Goal: Information Seeking & Learning: Learn about a topic

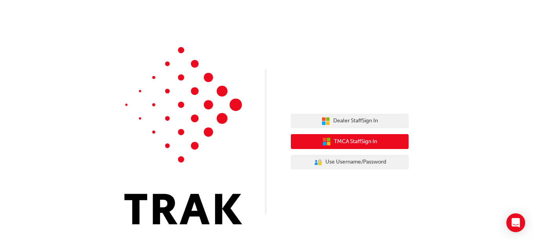
click at [335, 144] on span "TMCA Staff Sign In" at bounding box center [355, 141] width 43 height 9
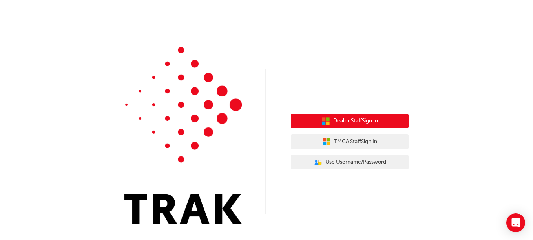
click at [326, 119] on icon "button" at bounding box center [328, 119] width 4 height 4
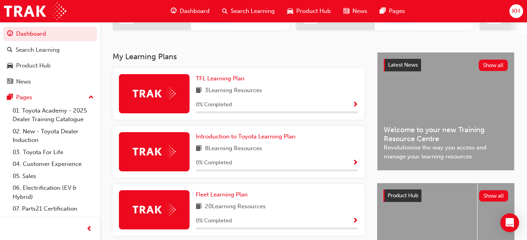
scroll to position [146, 0]
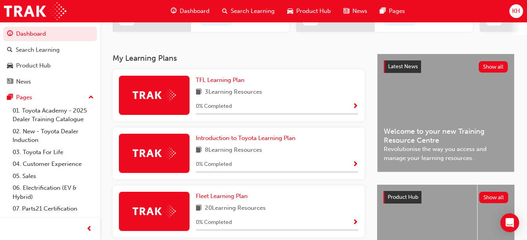
click at [514, 10] on span "KH" at bounding box center [516, 11] width 8 height 9
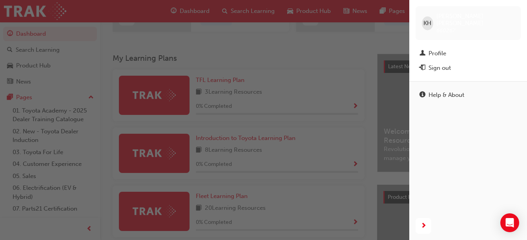
click at [514, 10] on div "KH Krystal Hedger 660267" at bounding box center [467, 23] width 105 height 34
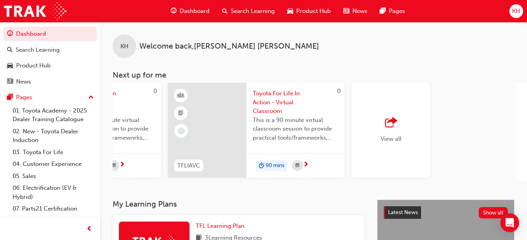
scroll to position [0, 686]
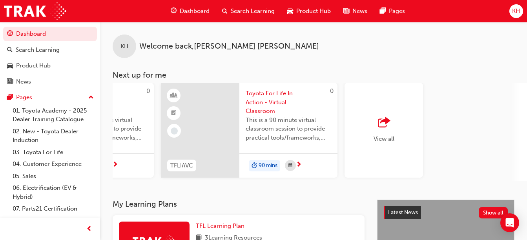
click at [395, 135] on div "View all" at bounding box center [383, 130] width 78 height 95
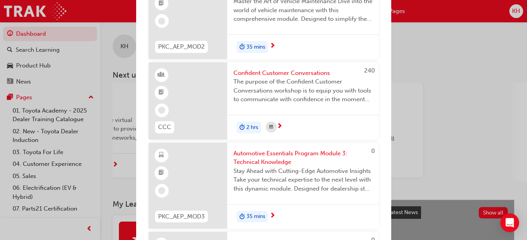
scroll to position [1240, 0]
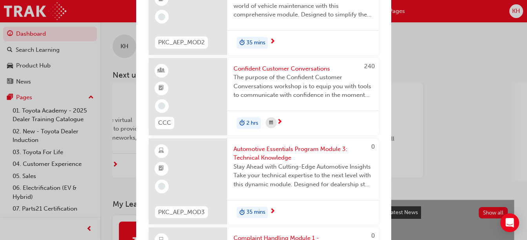
click at [454, 95] on div "Next up for me TDI Toyota Dealer Induction Welcome to the new Toyota Dealer Ind…" at bounding box center [263, 120] width 527 height 240
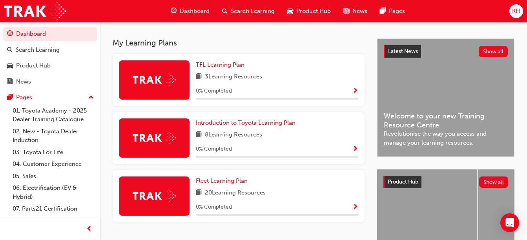
scroll to position [162, 0]
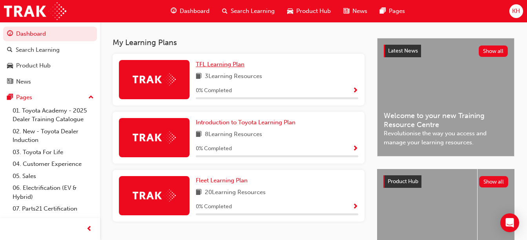
click at [232, 64] on span "TFL Learning Plan" at bounding box center [220, 64] width 49 height 7
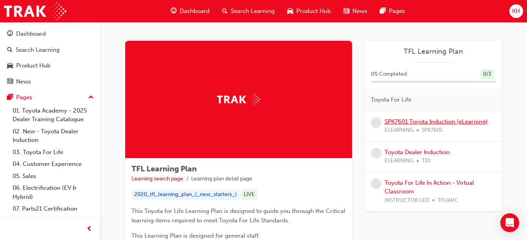
click at [427, 120] on link "SPK7601 Toyota Induction (eLearning)" at bounding box center [435, 121] width 103 height 7
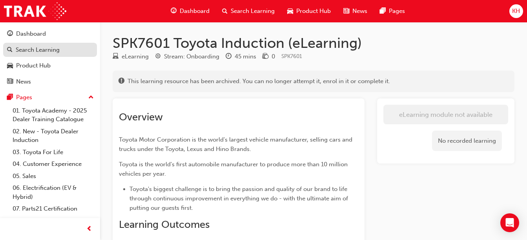
click at [40, 49] on div "Search Learning" at bounding box center [38, 50] width 44 height 9
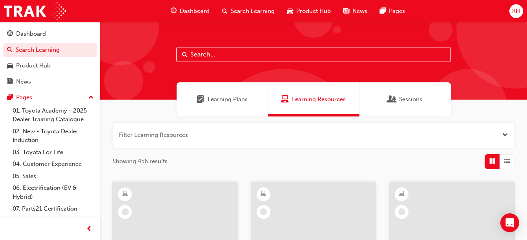
click at [229, 95] on div "Learning Plans" at bounding box center [222, 99] width 91 height 34
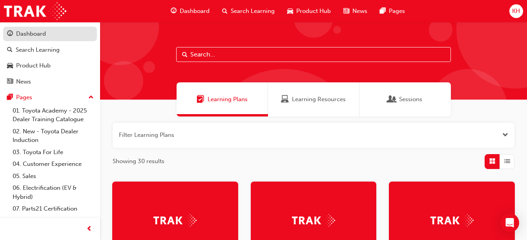
click at [22, 32] on div "Dashboard" at bounding box center [31, 33] width 30 height 9
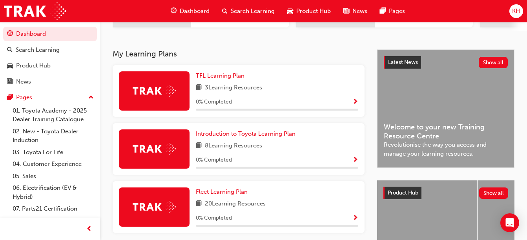
scroll to position [151, 0]
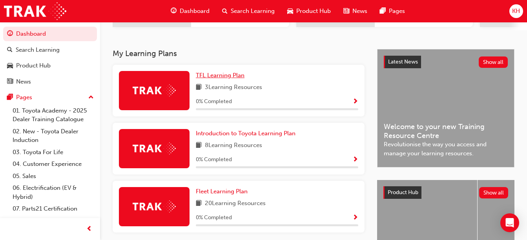
click at [230, 79] on span "TFL Learning Plan" at bounding box center [220, 75] width 49 height 7
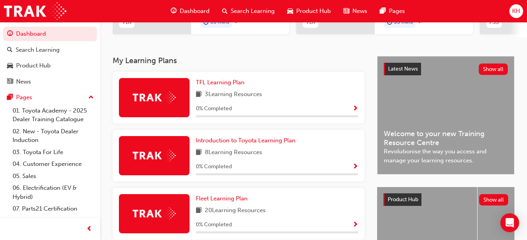
scroll to position [142, 0]
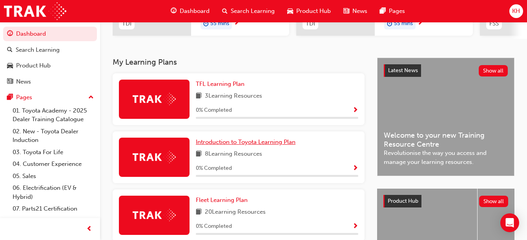
click at [240, 143] on span "Introduction to Toyota Learning Plan" at bounding box center [246, 141] width 100 height 7
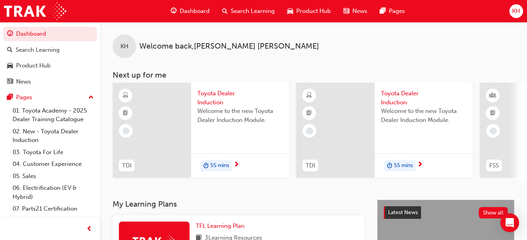
click at [204, 91] on span "Toyota Dealer Induction" at bounding box center [240, 98] width 86 height 18
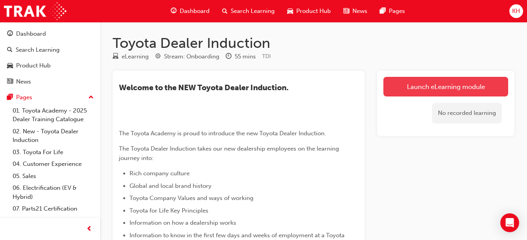
click at [413, 86] on link "Launch eLearning module" at bounding box center [445, 87] width 125 height 20
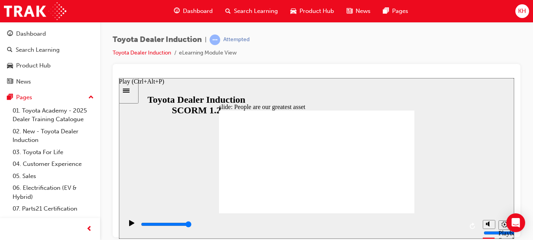
click at [129, 225] on icon "Play (Ctrl+Alt+P)" at bounding box center [131, 223] width 5 height 6
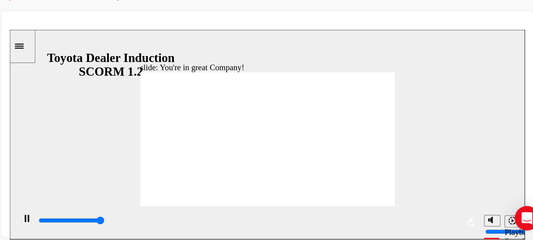
type input "7500"
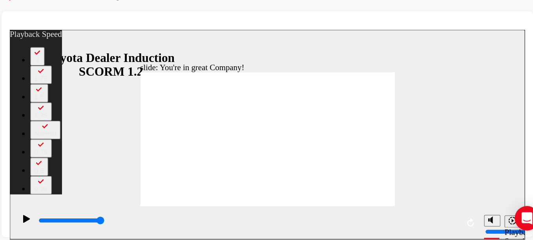
type input "156"
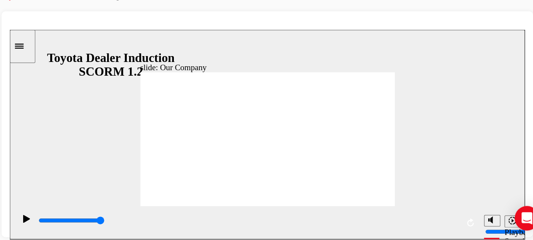
drag, startPoint x: 154, startPoint y: 140, endPoint x: 190, endPoint y: 147, distance: 36.7
drag, startPoint x: 200, startPoint y: 140, endPoint x: 233, endPoint y: 143, distance: 33.1
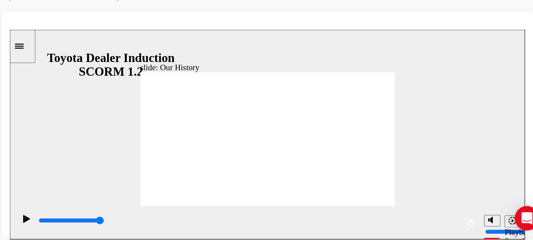
drag, startPoint x: 205, startPoint y: 142, endPoint x: 249, endPoint y: 149, distance: 44.4
drag, startPoint x: 259, startPoint y: 142, endPoint x: 268, endPoint y: 144, distance: 9.1
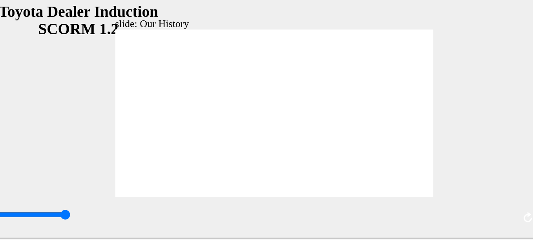
type input "8300"
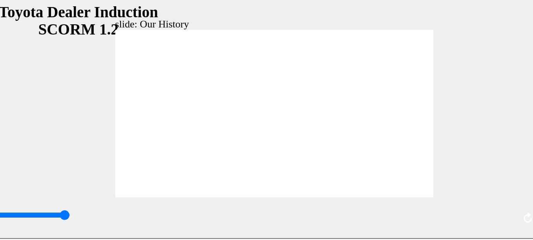
type input "2"
drag, startPoint x: 199, startPoint y: 92, endPoint x: 171, endPoint y: 91, distance: 28.7
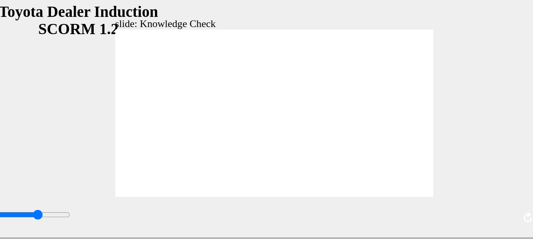
type input "3100"
radio input "true"
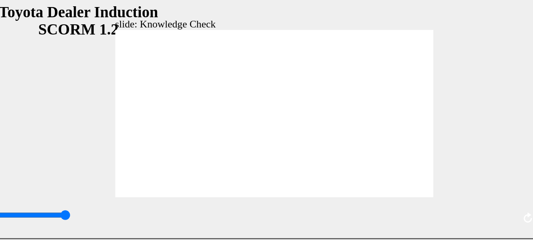
type input "5000"
radio input "true"
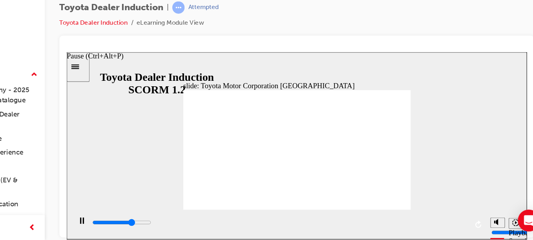
click at [78, 198] on icon "Pause (Ctrl+Alt+P)" at bounding box center [80, 196] width 4 height 5
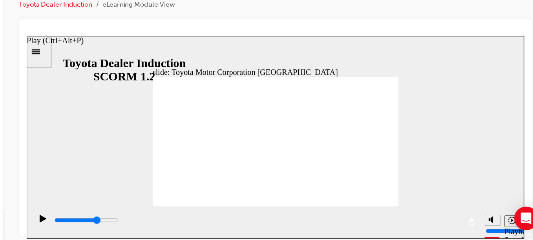
click at [36, 182] on icon "Play (Ctrl+Alt+P)" at bounding box center [38, 181] width 5 height 6
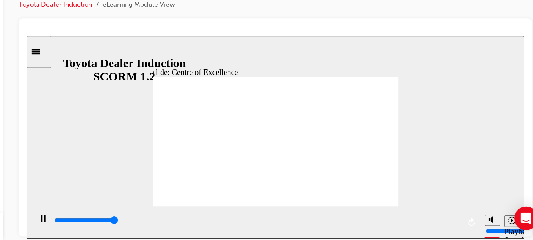
type input "15300"
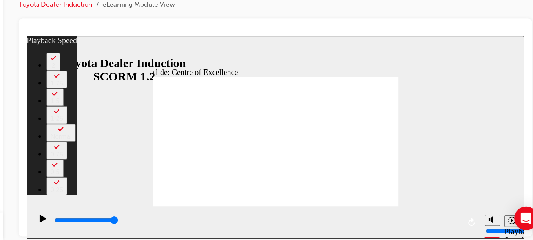
type input "248"
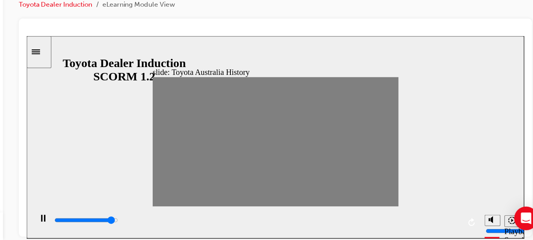
drag, startPoint x: 131, startPoint y: 118, endPoint x: 138, endPoint y: 119, distance: 7.2
drag, startPoint x: 142, startPoint y: 120, endPoint x: 151, endPoint y: 121, distance: 9.8
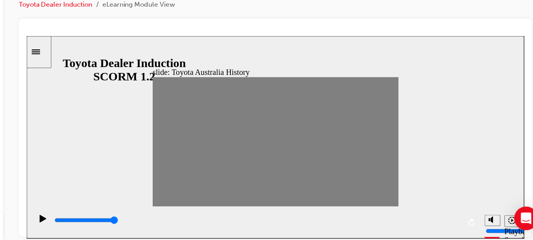
drag, startPoint x: 150, startPoint y: 121, endPoint x: 161, endPoint y: 121, distance: 10.6
drag, startPoint x: 161, startPoint y: 121, endPoint x: 171, endPoint y: 120, distance: 10.3
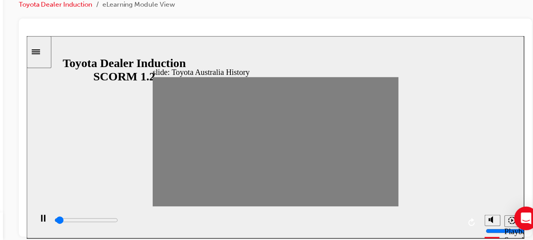
drag, startPoint x: 171, startPoint y: 120, endPoint x: 179, endPoint y: 120, distance: 7.8
drag, startPoint x: 179, startPoint y: 120, endPoint x: 189, endPoint y: 122, distance: 10.8
drag, startPoint x: 188, startPoint y: 120, endPoint x: 198, endPoint y: 120, distance: 9.4
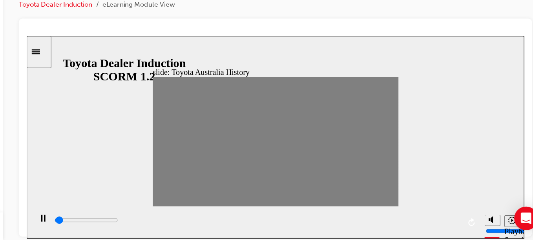
drag, startPoint x: 198, startPoint y: 120, endPoint x: 208, endPoint y: 120, distance: 9.8
drag, startPoint x: 205, startPoint y: 120, endPoint x: 215, endPoint y: 121, distance: 9.5
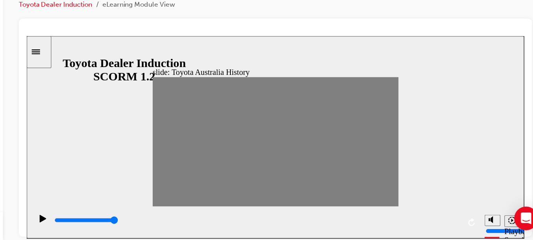
drag, startPoint x: 215, startPoint y: 121, endPoint x: 222, endPoint y: 121, distance: 7.1
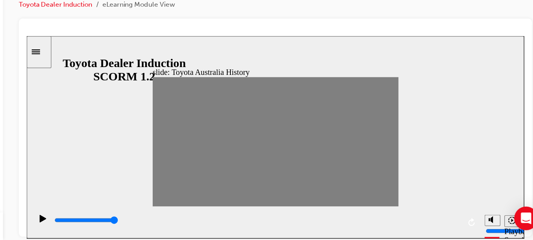
drag, startPoint x: 222, startPoint y: 118, endPoint x: 235, endPoint y: 120, distance: 12.3
drag, startPoint x: 230, startPoint y: 120, endPoint x: 240, endPoint y: 121, distance: 10.3
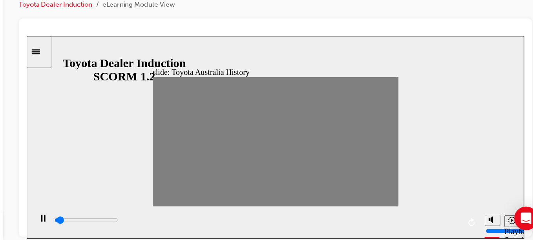
drag, startPoint x: 240, startPoint y: 121, endPoint x: 249, endPoint y: 122, distance: 8.6
drag, startPoint x: 249, startPoint y: 122, endPoint x: 254, endPoint y: 122, distance: 5.1
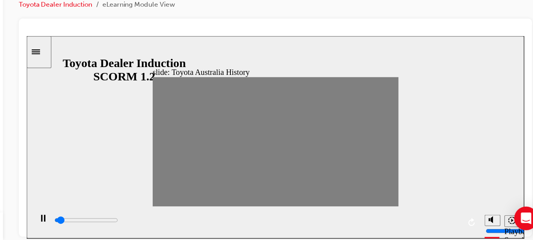
drag, startPoint x: 268, startPoint y: 121, endPoint x: 278, endPoint y: 122, distance: 10.7
drag, startPoint x: 278, startPoint y: 122, endPoint x: 284, endPoint y: 122, distance: 5.9
drag, startPoint x: 286, startPoint y: 119, endPoint x: 293, endPoint y: 120, distance: 7.2
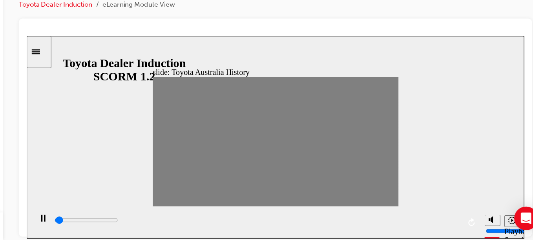
drag, startPoint x: 293, startPoint y: 120, endPoint x: 302, endPoint y: 120, distance: 8.6
drag, startPoint x: 302, startPoint y: 120, endPoint x: 313, endPoint y: 122, distance: 11.9
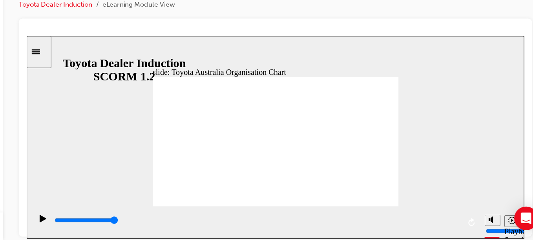
type input "4300"
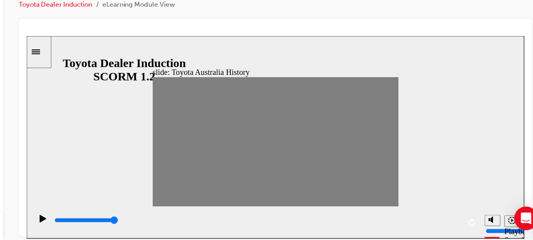
drag, startPoint x: 311, startPoint y: 120, endPoint x: 304, endPoint y: 120, distance: 7.9
drag, startPoint x: 304, startPoint y: 120, endPoint x: 290, endPoint y: 121, distance: 13.8
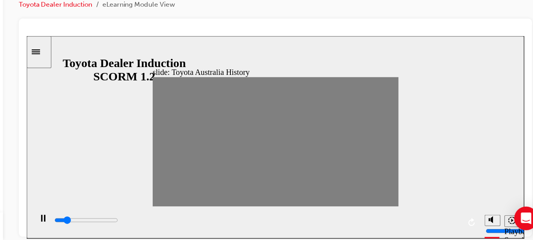
drag, startPoint x: 290, startPoint y: 121, endPoint x: 254, endPoint y: 119, distance: 36.1
drag, startPoint x: 283, startPoint y: 120, endPoint x: 245, endPoint y: 123, distance: 38.2
drag, startPoint x: 240, startPoint y: 120, endPoint x: 228, endPoint y: 120, distance: 12.2
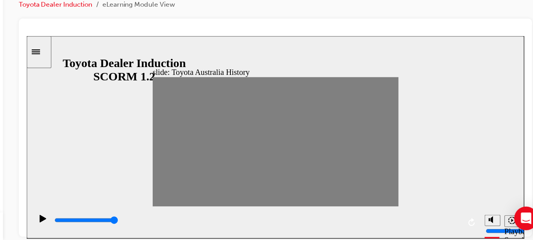
drag, startPoint x: 229, startPoint y: 120, endPoint x: 222, endPoint y: 120, distance: 7.1
drag, startPoint x: 222, startPoint y: 120, endPoint x: 209, endPoint y: 120, distance: 12.6
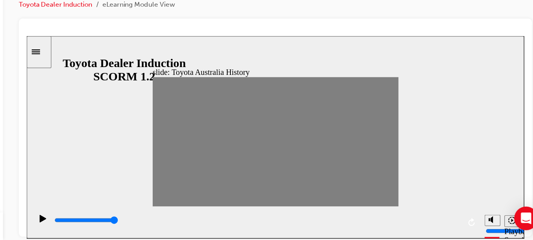
drag, startPoint x: 214, startPoint y: 118, endPoint x: 202, endPoint y: 119, distance: 11.8
drag, startPoint x: 202, startPoint y: 119, endPoint x: 190, endPoint y: 120, distance: 12.6
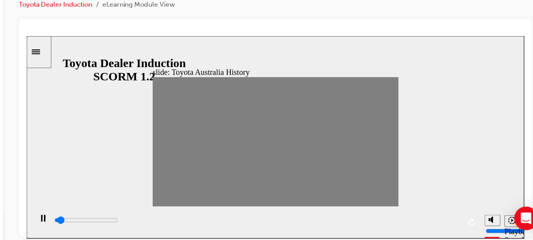
drag, startPoint x: 196, startPoint y: 120, endPoint x: 187, endPoint y: 120, distance: 9.0
drag, startPoint x: 187, startPoint y: 120, endPoint x: 175, endPoint y: 120, distance: 12.2
drag, startPoint x: 176, startPoint y: 121, endPoint x: 166, endPoint y: 123, distance: 10.4
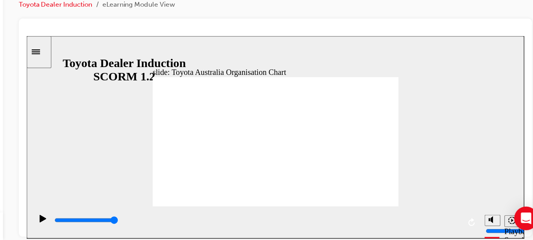
type input "5000"
radio input "true"
type input "5000"
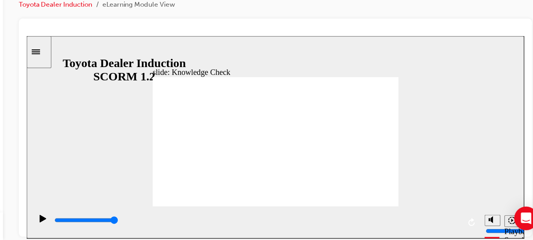
radio input "true"
type input "5000"
radio input "false"
radio input "true"
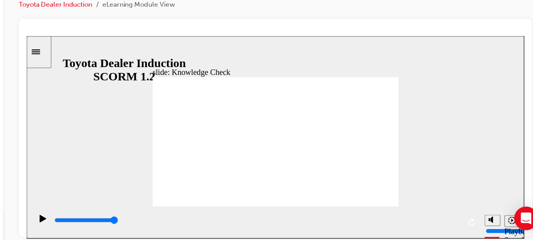
type input "9200"
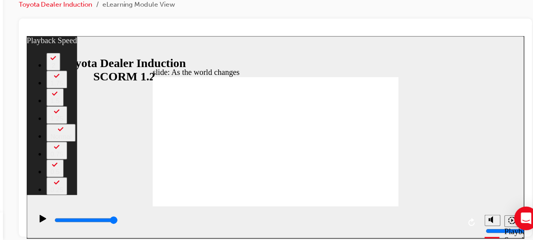
type input "13"
